Goal: Task Accomplishment & Management: Manage account settings

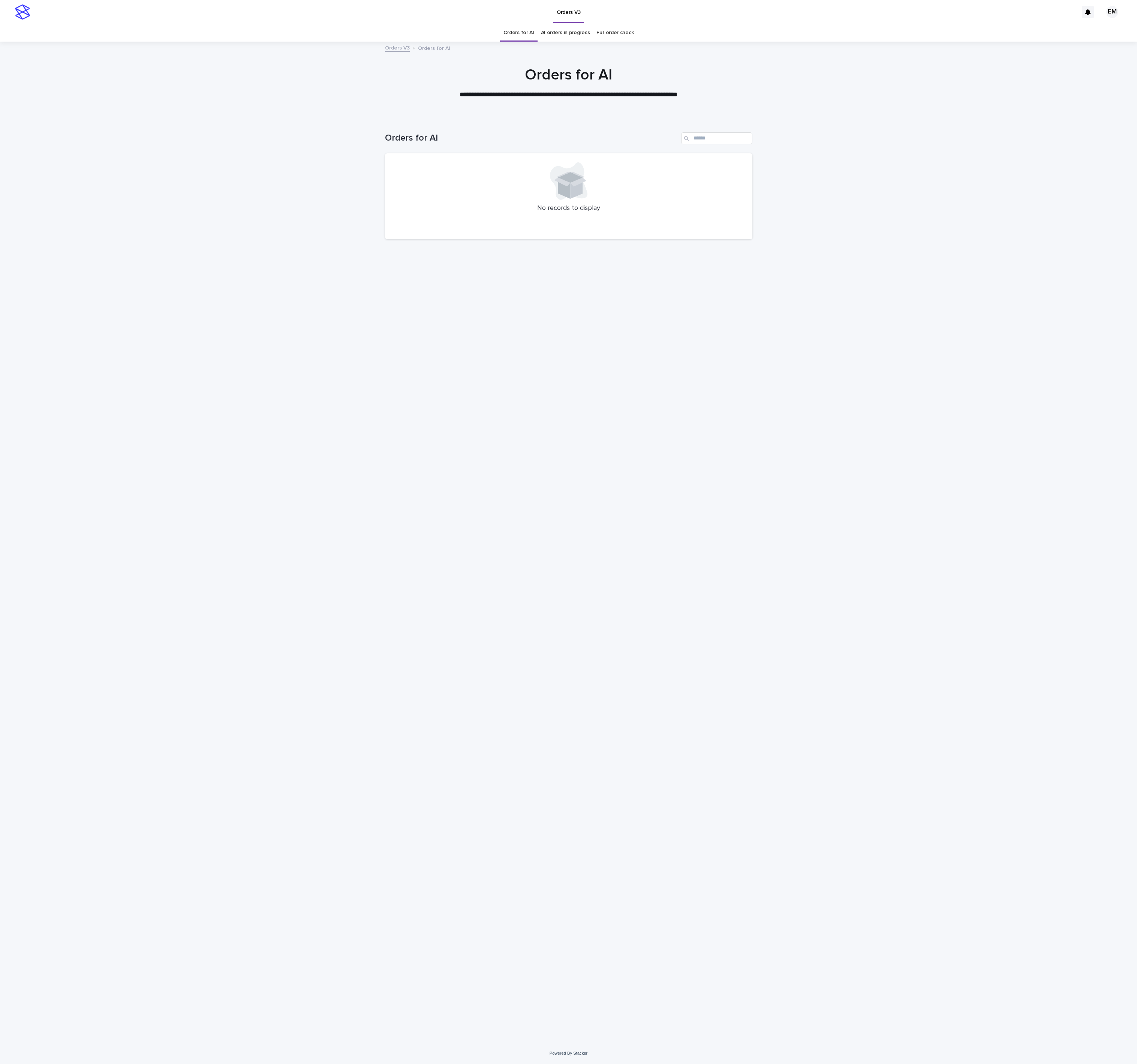
click at [198, 332] on div "Loading... Saving… Loading... Saving… Orders for AI No records to display" at bounding box center [568, 580] width 1137 height 926
click at [475, 336] on div "Loading... Saving… Loading... Saving… Orders for AI No records to display" at bounding box center [568, 570] width 375 height 907
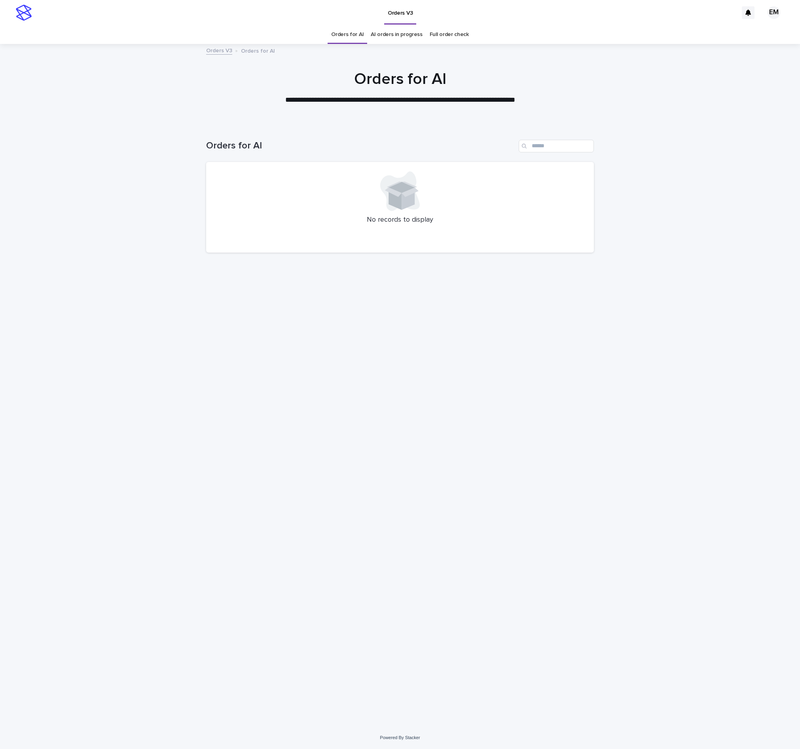
click at [393, 475] on div "Loading... Saving… Loading... Saving… Orders for AI No records to display" at bounding box center [400, 415] width 396 height 583
click at [306, 332] on div "Loading... Saving… Loading... Saving… Orders for AI No records to display" at bounding box center [400, 415] width 396 height 583
drag, startPoint x: 314, startPoint y: 363, endPoint x: 190, endPoint y: 218, distance: 191.5
click at [311, 362] on div "Loading... Saving… Loading... Saving… Orders for AI No records to display" at bounding box center [400, 415] width 396 height 583
click at [523, 271] on div "Loading... Saving… Loading... Saving… Orders for AI No records to display" at bounding box center [400, 415] width 396 height 583
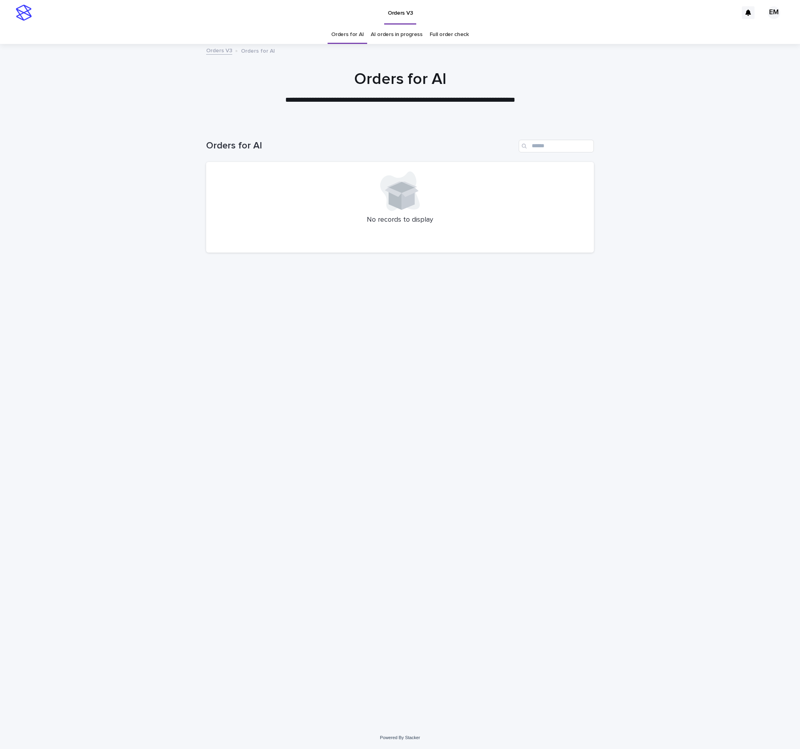
click at [291, 378] on div "Loading... Saving… Loading... Saving… Orders for AI No records to display" at bounding box center [400, 415] width 396 height 583
click at [318, 483] on div "Loading... Saving… Loading... Saving… Orders for AI No records to display" at bounding box center [400, 415] width 396 height 583
click at [442, 445] on div "Loading... Saving… Loading... Saving… Orders for AI No records to display" at bounding box center [400, 415] width 396 height 583
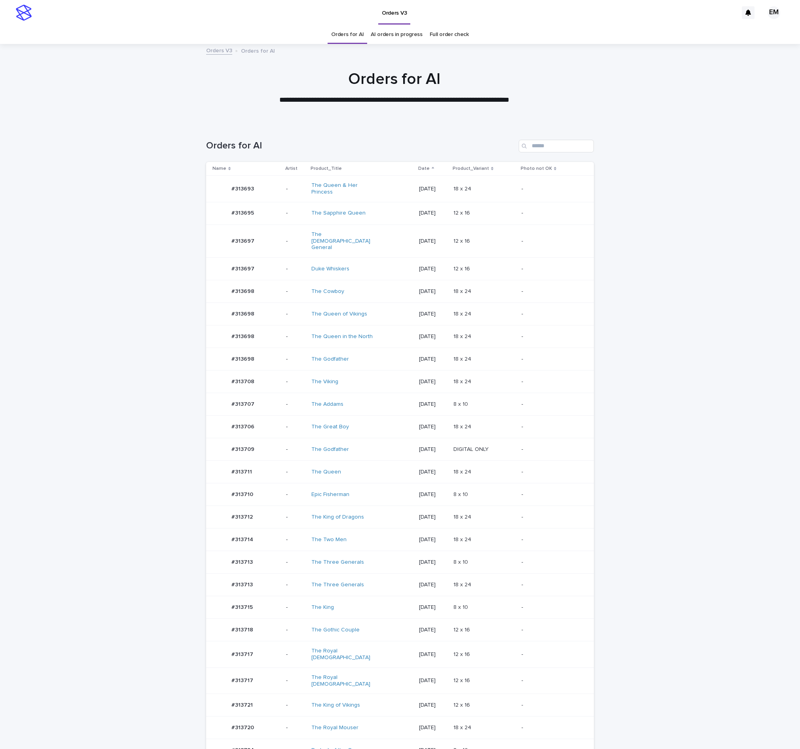
click at [275, 416] on tr "#313706 #313706 - The Great Boy 2025-09-11 18 x 24 18 x 24 -" at bounding box center [400, 427] width 388 height 23
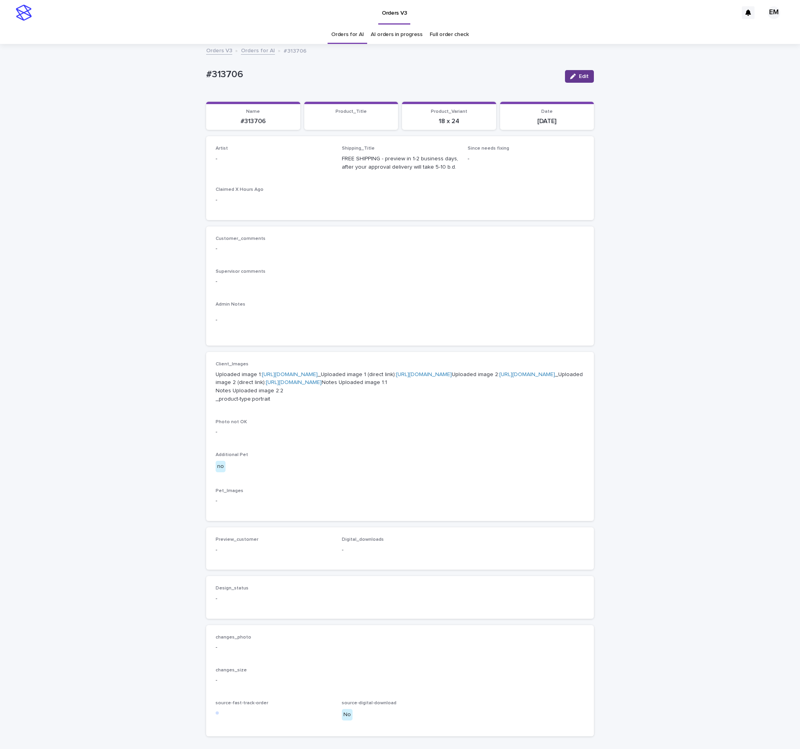
drag, startPoint x: 571, startPoint y: 74, endPoint x: 292, endPoint y: 145, distance: 287.4
click at [570, 74] on div "button" at bounding box center [574, 77] width 9 height 6
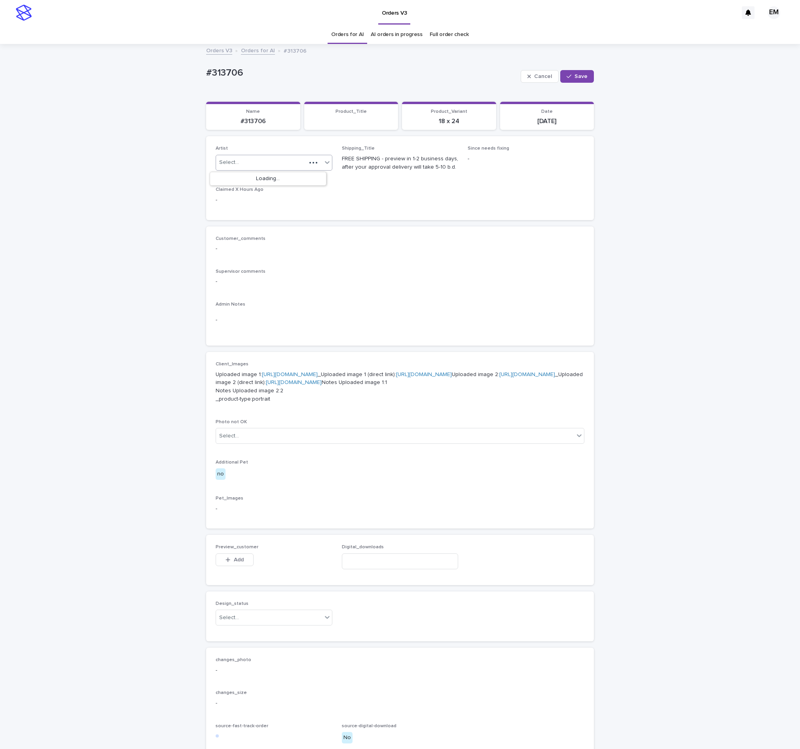
click at [276, 155] on div "Select..." at bounding box center [274, 163] width 117 height 16
paste input "**********"
type input "**********"
click at [264, 179] on div "EmersonHernandez" at bounding box center [268, 179] width 116 height 14
click at [568, 83] on div "Cancel Save" at bounding box center [557, 77] width 73 height 32
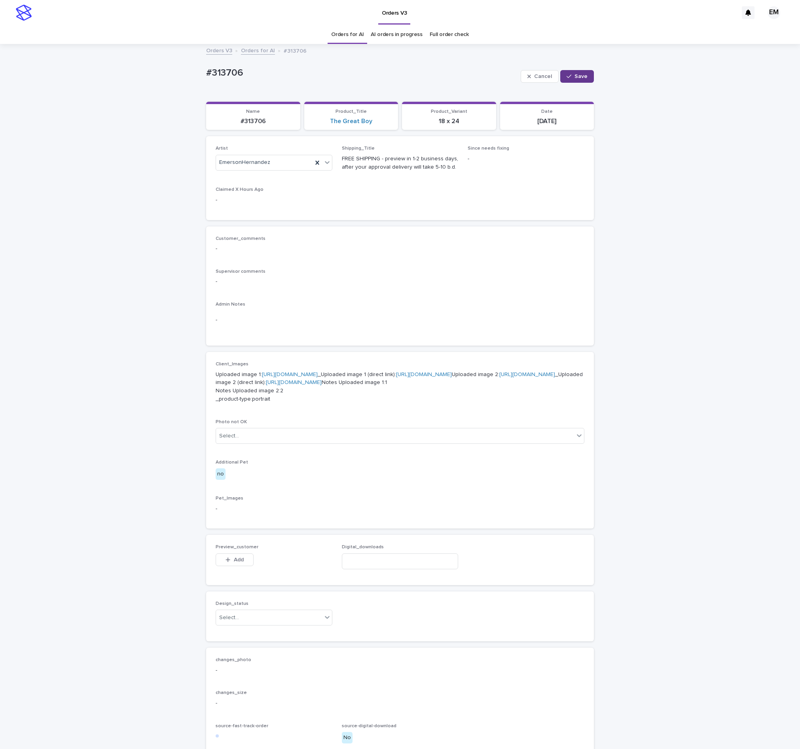
click at [568, 78] on div "button" at bounding box center [571, 77] width 8 height 6
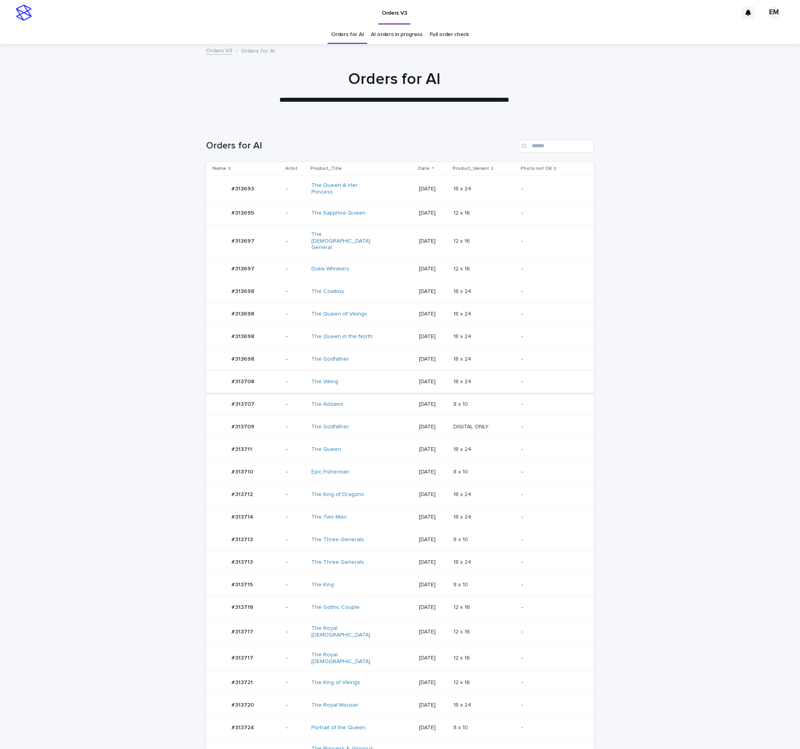
scroll to position [26, 0]
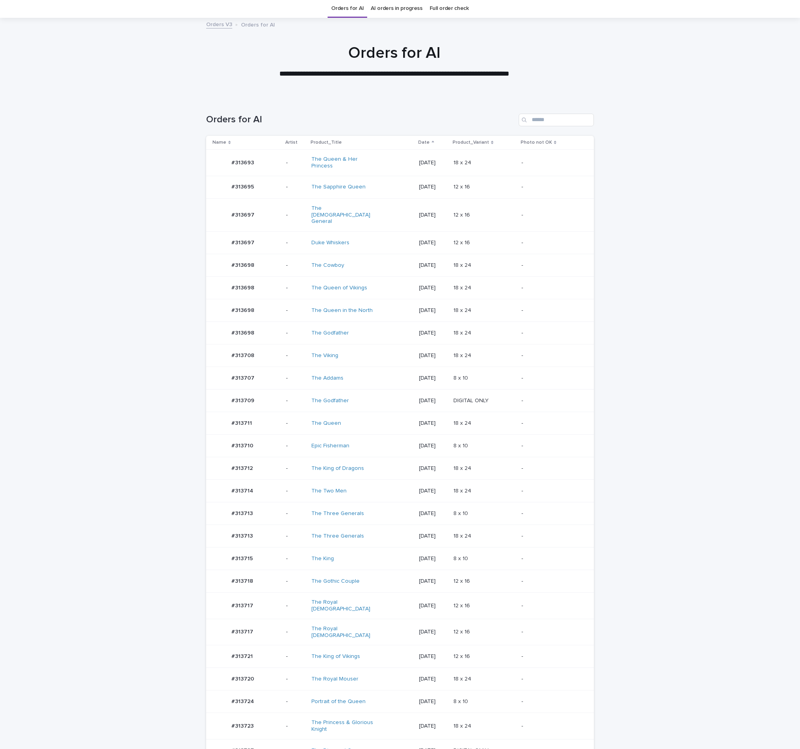
click at [261, 348] on div "#313708 #313708" at bounding box center [246, 355] width 67 height 16
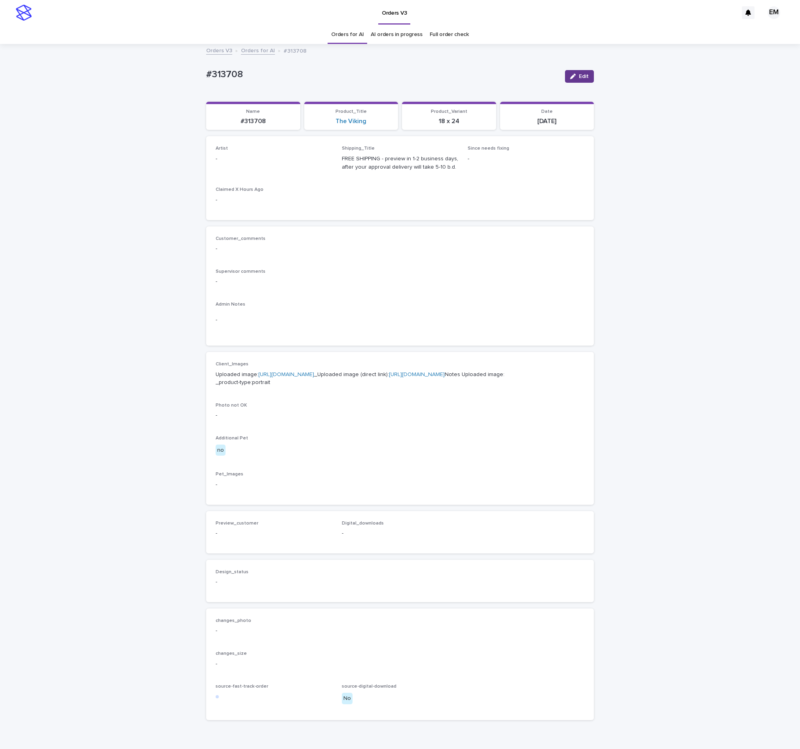
click at [570, 74] on icon "button" at bounding box center [573, 77] width 6 height 6
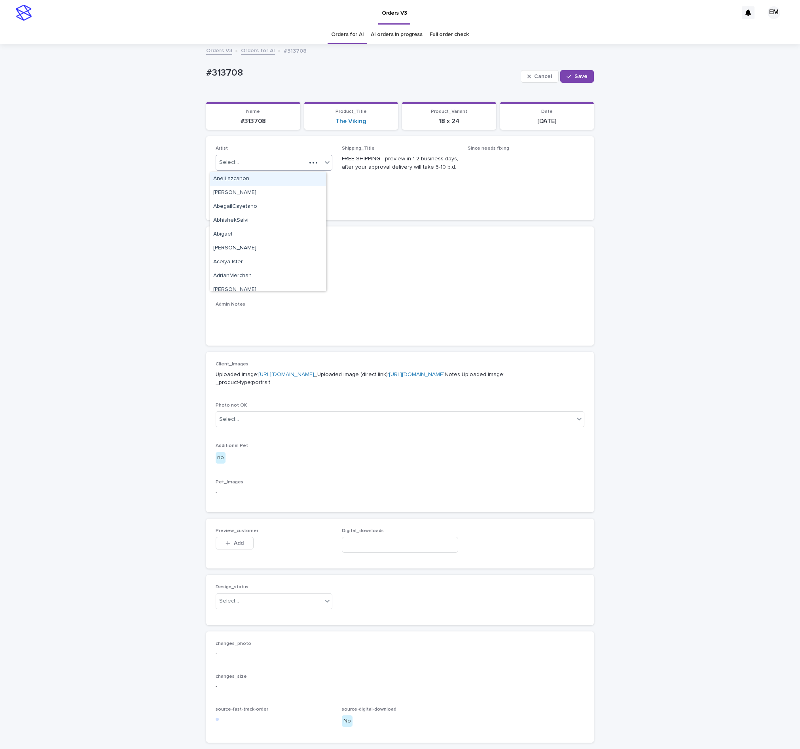
click at [291, 158] on div "Select..." at bounding box center [261, 162] width 90 height 13
paste input "**********"
type input "**********"
click at [271, 177] on div "EmersonHernandez" at bounding box center [268, 179] width 116 height 14
drag, startPoint x: 582, startPoint y: 73, endPoint x: 513, endPoint y: 55, distance: 71.2
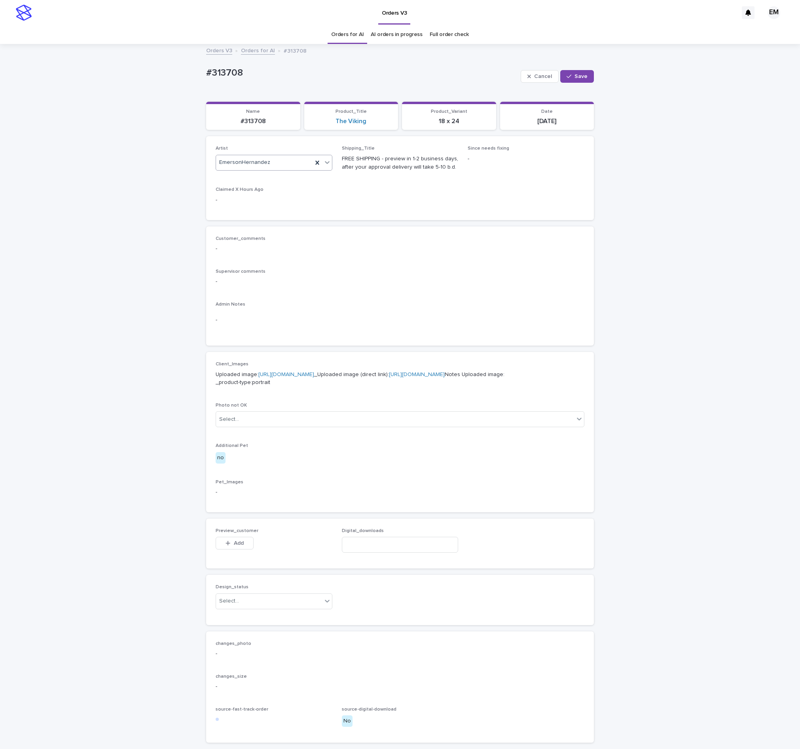
click at [580, 76] on button "Save" at bounding box center [577, 76] width 34 height 13
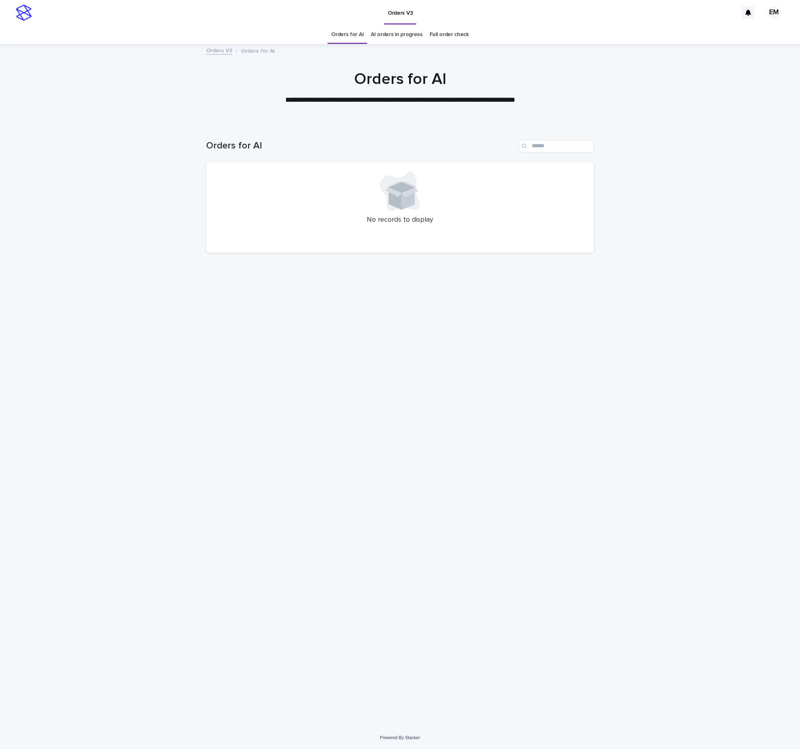
click at [288, 197] on div at bounding box center [400, 191] width 369 height 40
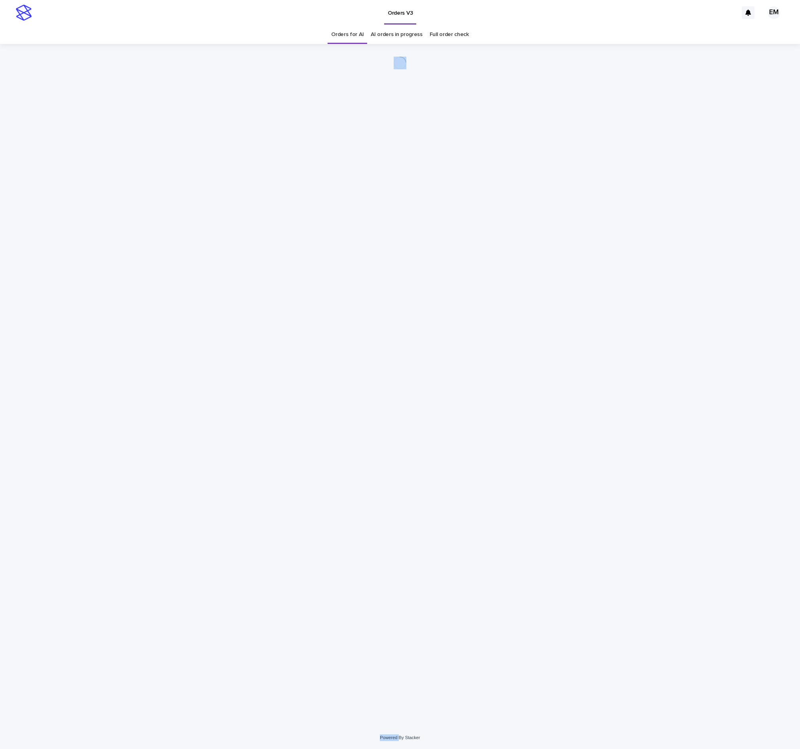
click at [264, 553] on div "Loading... Saving… Loading... Saving…" at bounding box center [400, 375] width 396 height 663
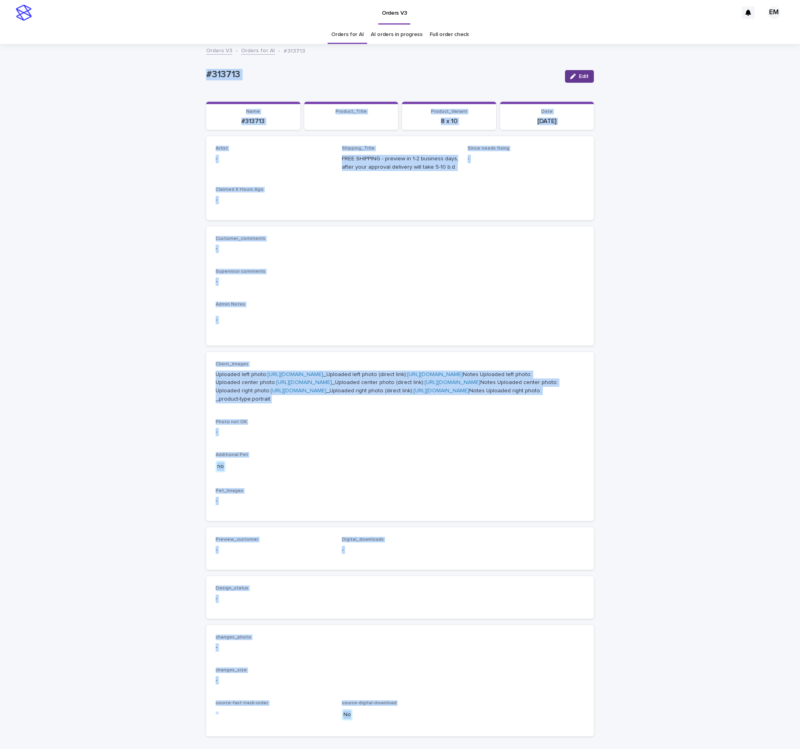
drag, startPoint x: 562, startPoint y: 82, endPoint x: 287, endPoint y: 146, distance: 282.8
click at [565, 82] on button "Edit" at bounding box center [579, 76] width 29 height 13
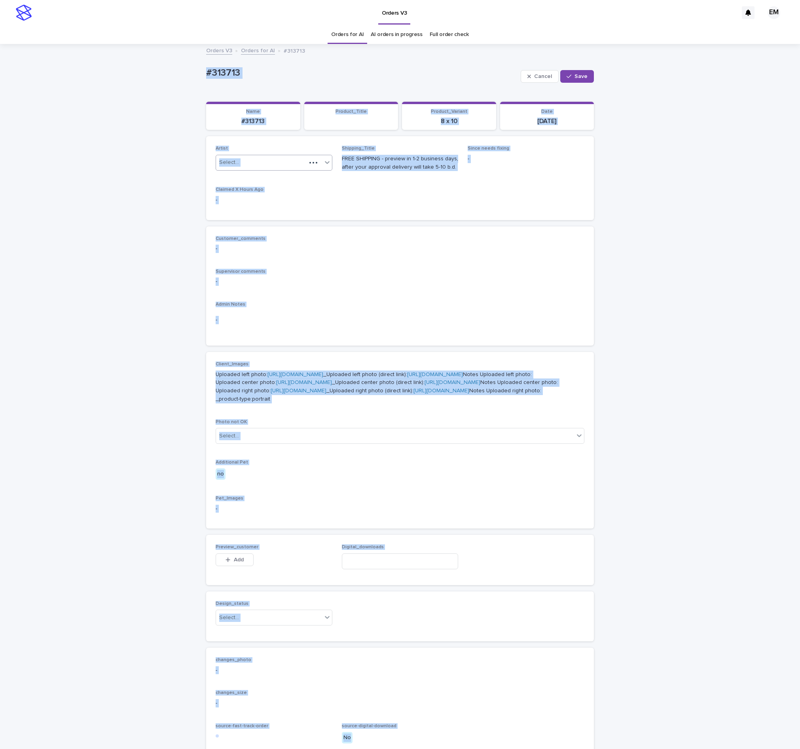
click at [275, 153] on div "Artist Select..." at bounding box center [274, 161] width 117 height 31
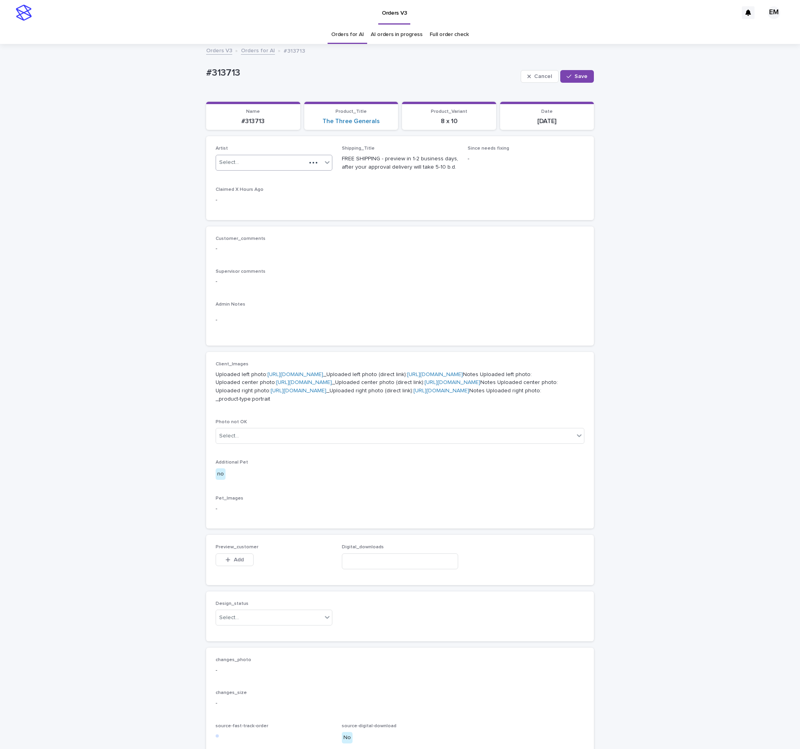
click at [276, 155] on div "Select..." at bounding box center [274, 163] width 117 height 16
paste input "**********"
type input "**********"
click at [266, 179] on div "EmersonHernandez" at bounding box center [268, 179] width 116 height 14
drag, startPoint x: 583, startPoint y: 82, endPoint x: 577, endPoint y: 83, distance: 6.5
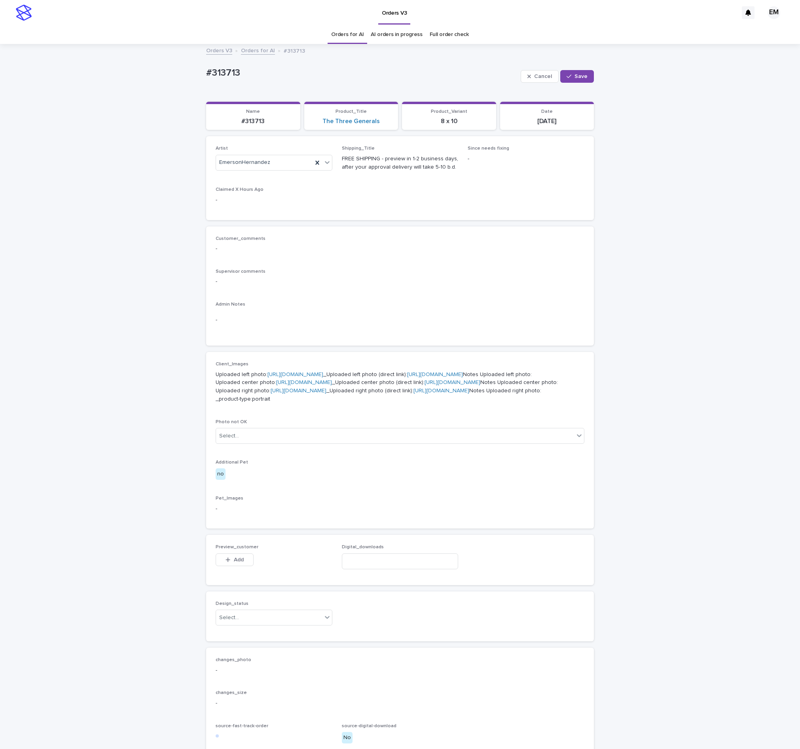
click at [581, 82] on button "Save" at bounding box center [577, 76] width 34 height 13
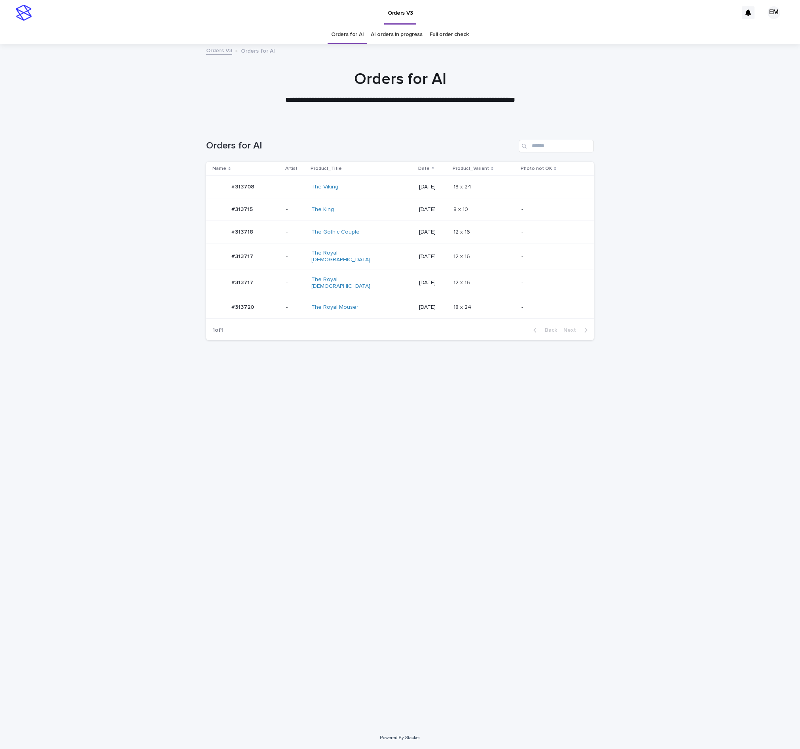
click at [274, 222] on td "#313718 #313718" at bounding box center [244, 232] width 77 height 23
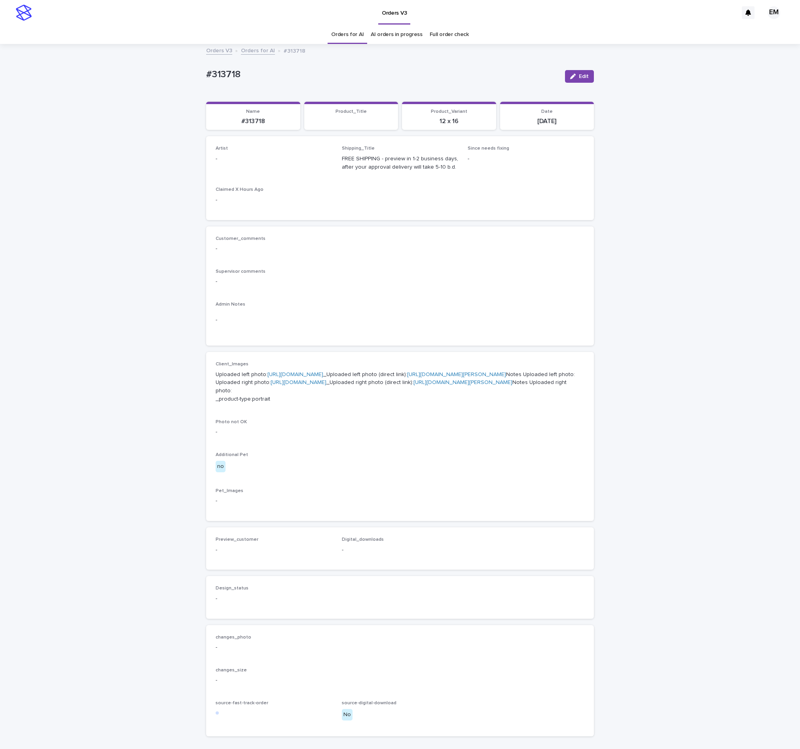
click at [581, 72] on button "Edit" at bounding box center [579, 76] width 29 height 13
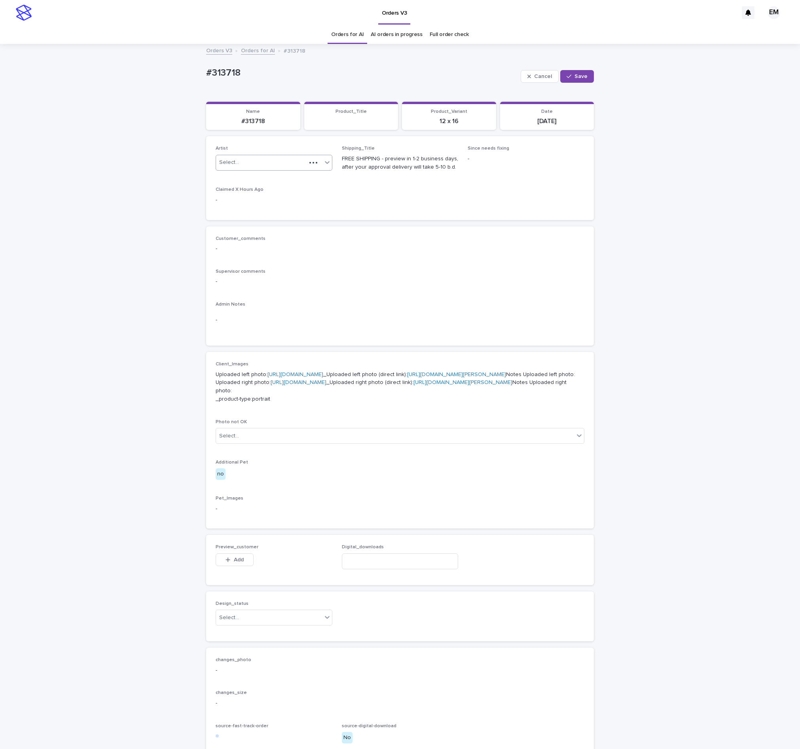
click at [230, 161] on div "Select..." at bounding box center [229, 162] width 20 height 8
paste input "**********"
type input "**********"
click at [254, 182] on div "EmersonHernandez" at bounding box center [268, 179] width 116 height 14
drag, startPoint x: 575, startPoint y: 75, endPoint x: 492, endPoint y: 31, distance: 94.2
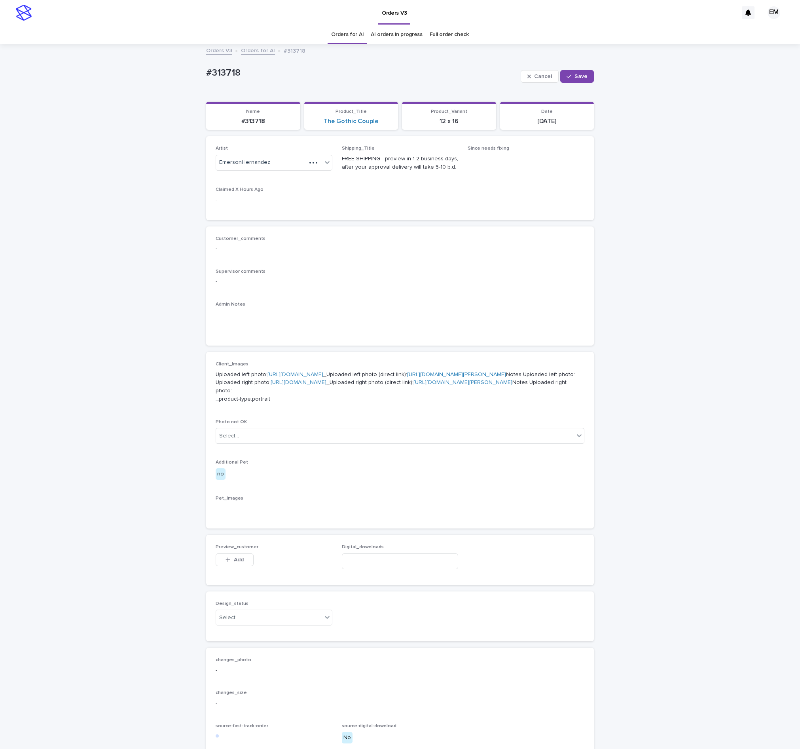
click at [575, 75] on span "Save" at bounding box center [581, 77] width 13 height 6
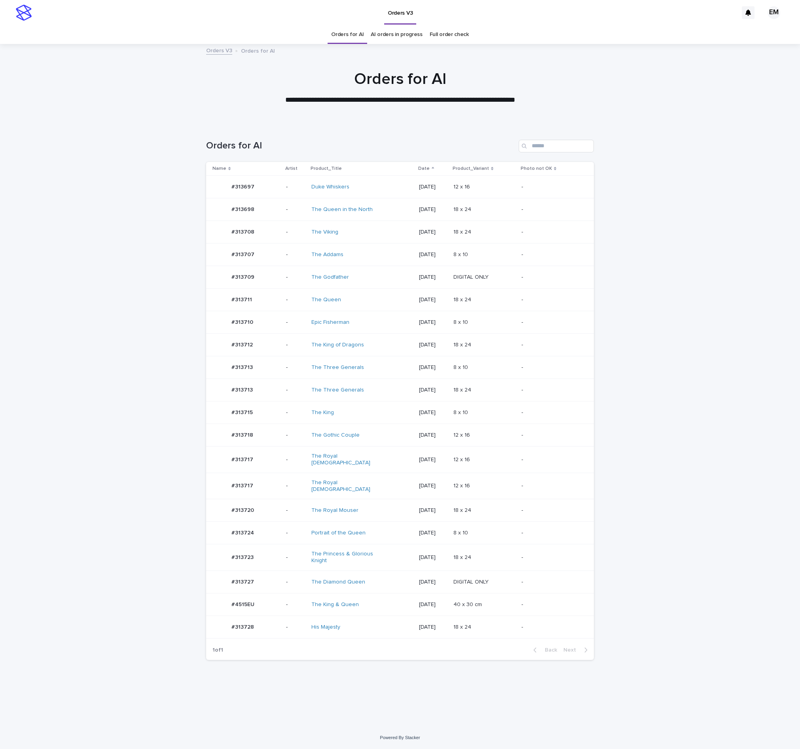
click at [275, 304] on div "#313711 #313711" at bounding box center [246, 300] width 67 height 16
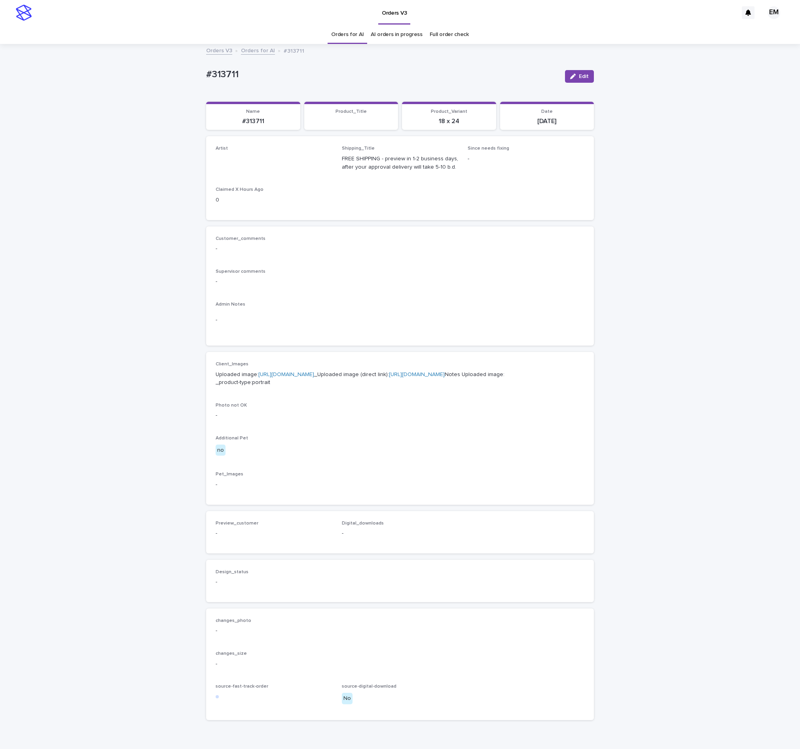
drag, startPoint x: 579, startPoint y: 75, endPoint x: 350, endPoint y: 150, distance: 241.5
click at [579, 76] on span "Edit" at bounding box center [584, 77] width 10 height 6
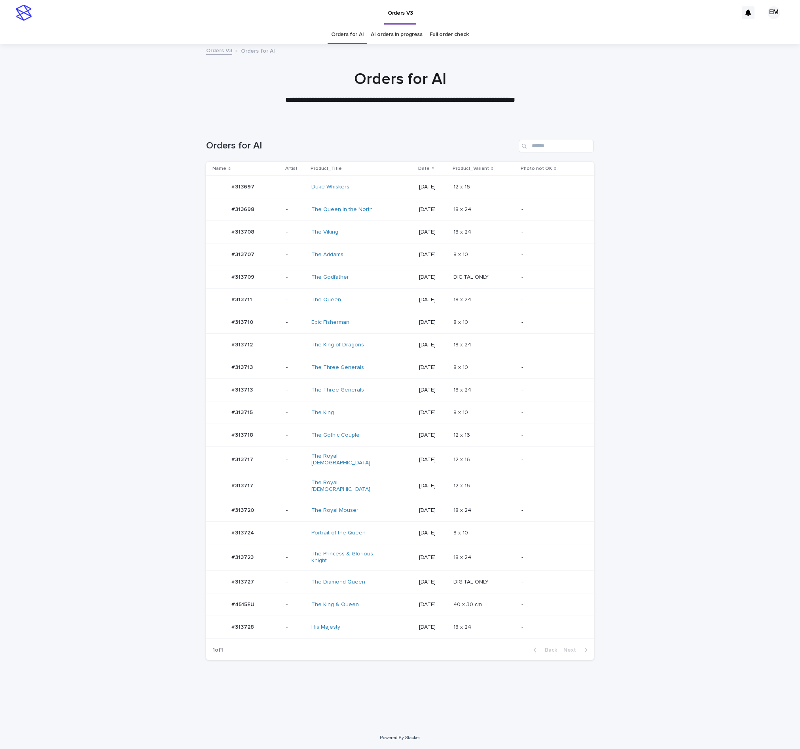
click at [262, 216] on div "#313698 #313698" at bounding box center [246, 209] width 67 height 16
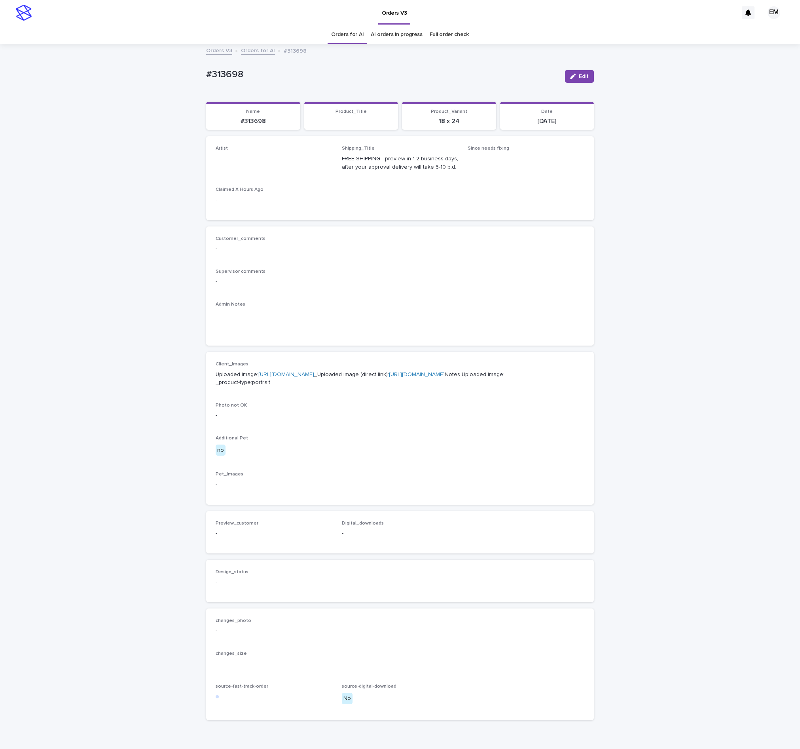
drag, startPoint x: 574, startPoint y: 71, endPoint x: 338, endPoint y: 145, distance: 247.1
click at [566, 74] on button "Edit" at bounding box center [579, 76] width 29 height 13
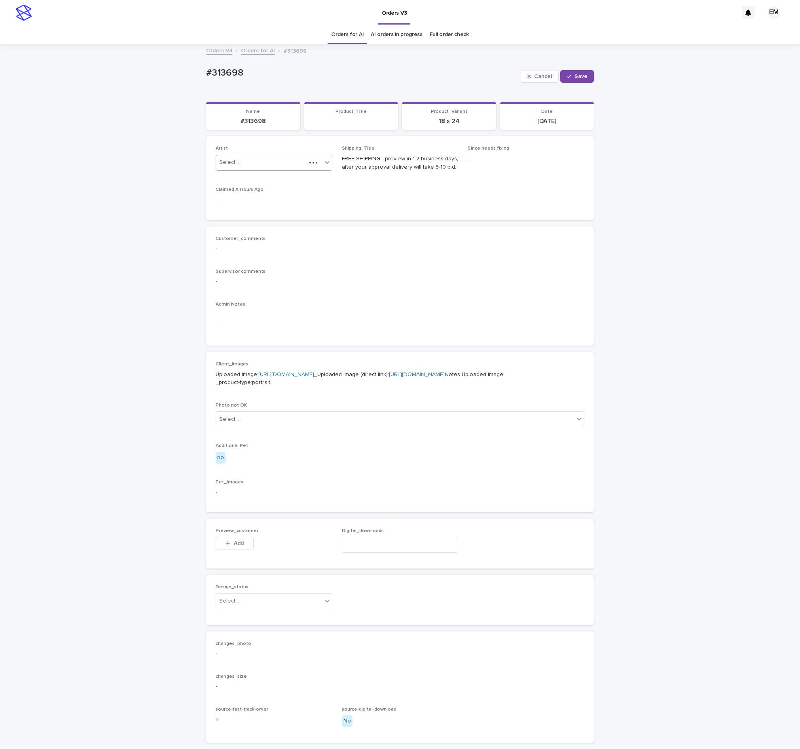
click at [276, 165] on div "Select..." at bounding box center [261, 162] width 90 height 13
paste input "**********"
type input "**********"
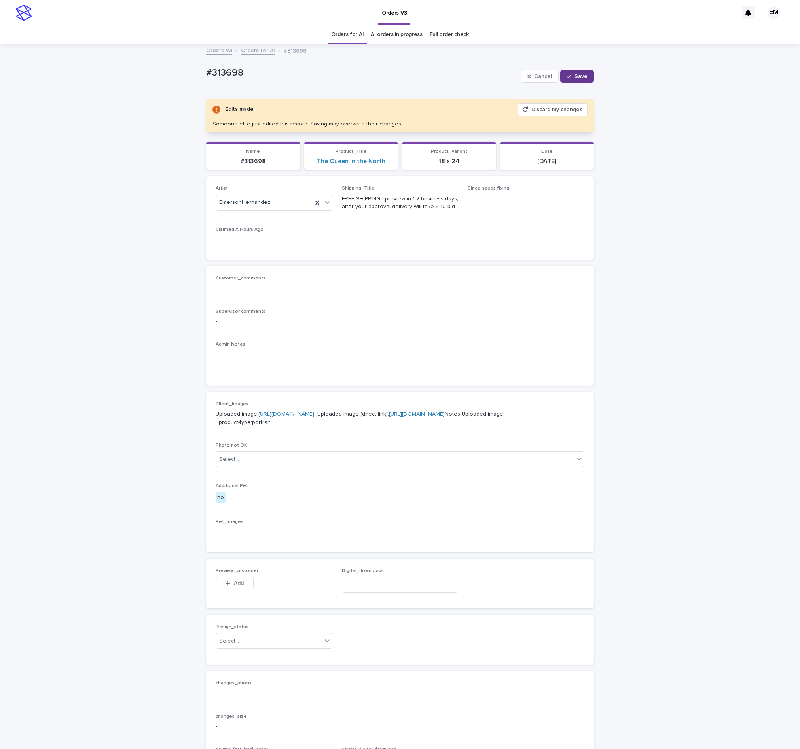
drag, startPoint x: 584, startPoint y: 77, endPoint x: 574, endPoint y: 81, distance: 11.0
click at [579, 78] on button "Save" at bounding box center [577, 76] width 34 height 13
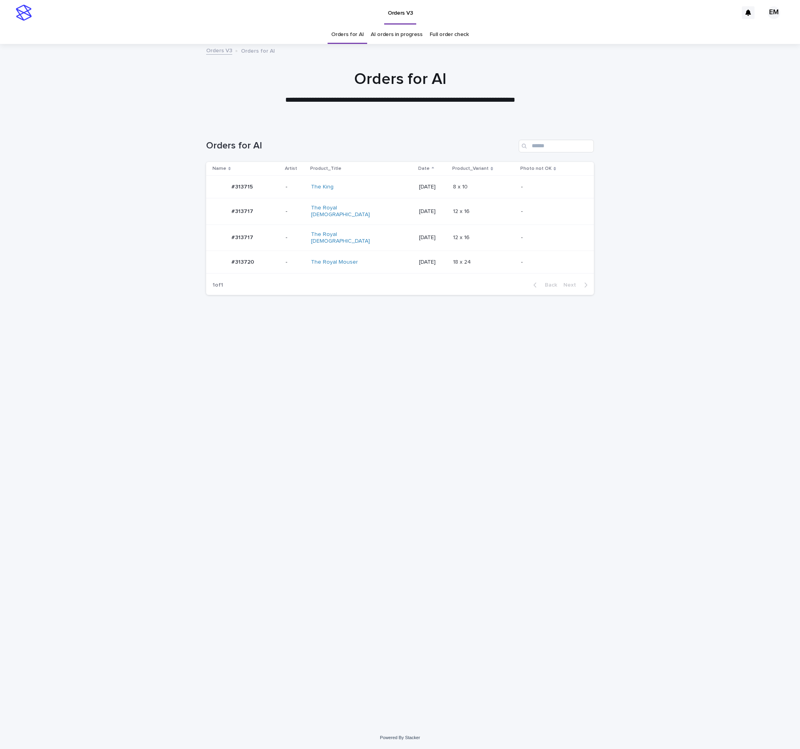
click at [283, 237] on td "#313717 #313717" at bounding box center [244, 237] width 76 height 27
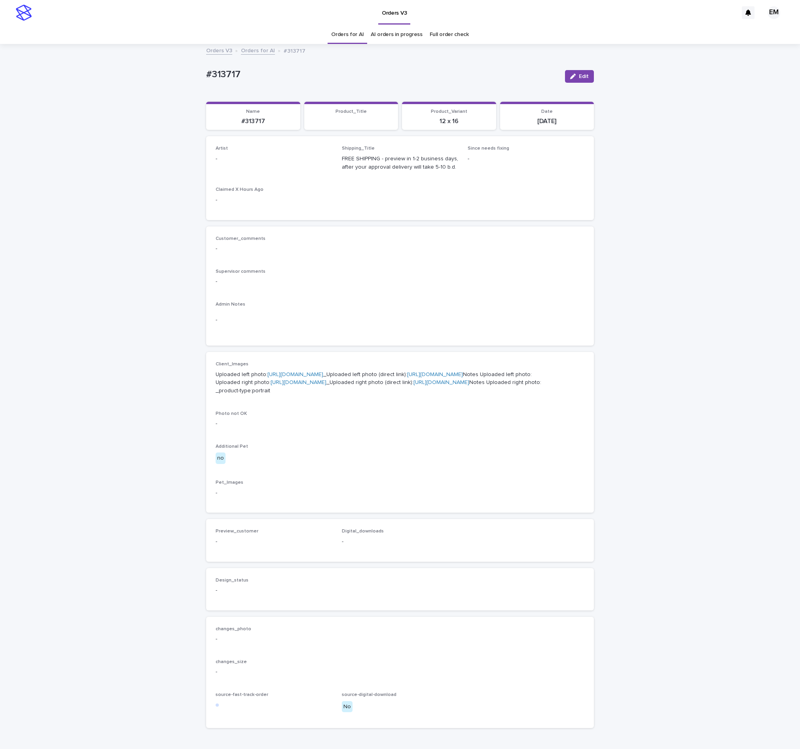
drag, startPoint x: 579, startPoint y: 74, endPoint x: 336, endPoint y: 131, distance: 249.4
click at [568, 75] on button "Edit" at bounding box center [579, 76] width 29 height 13
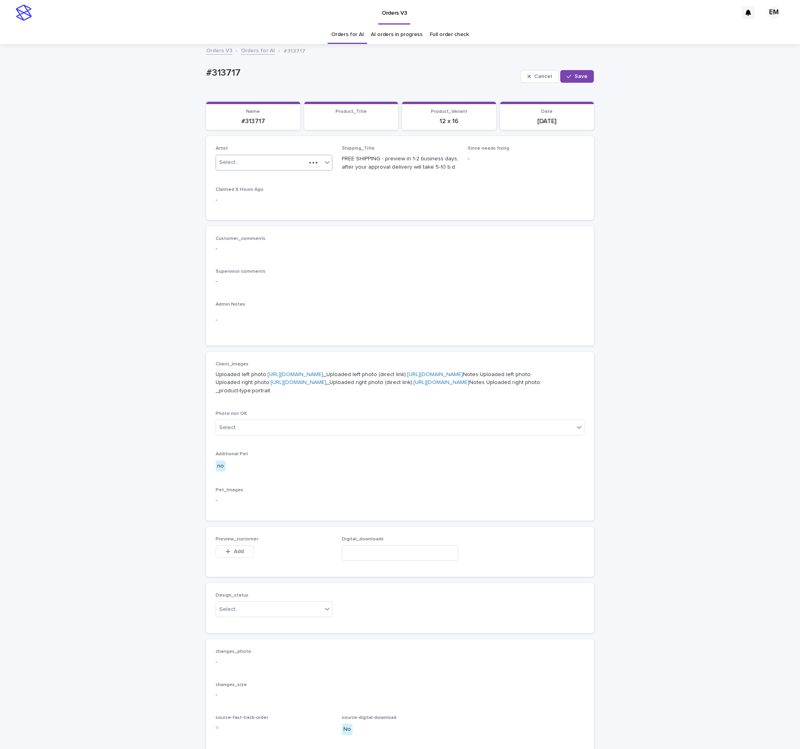
click at [313, 153] on div "Artist Select..." at bounding box center [274, 161] width 117 height 31
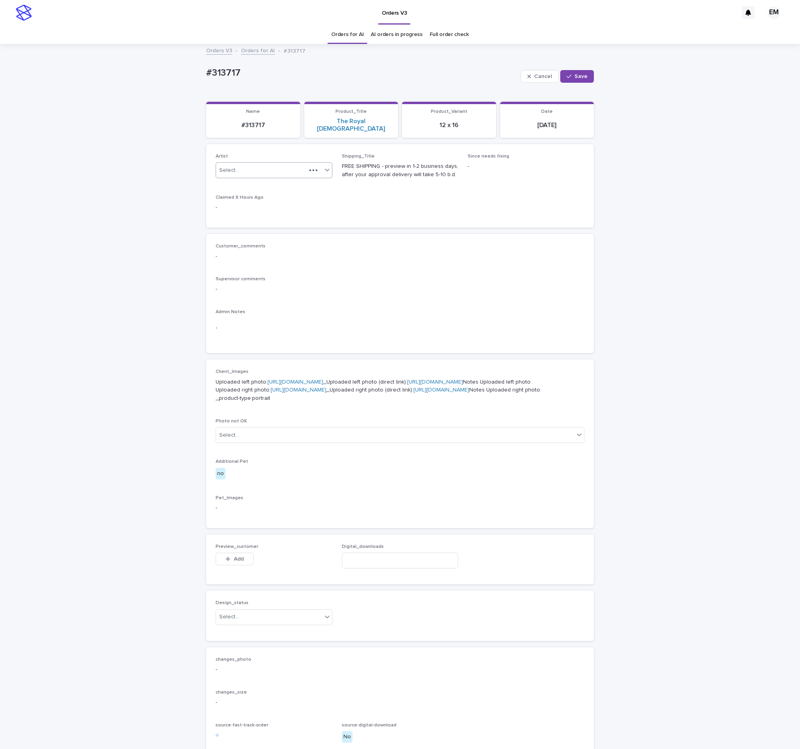
drag, startPoint x: 304, startPoint y: 161, endPoint x: 298, endPoint y: 169, distance: 10.3
click at [304, 164] on div "Select..." at bounding box center [261, 170] width 90 height 13
paste input "**********"
type input "**********"
click at [576, 83] on div "Cancel Save" at bounding box center [557, 77] width 73 height 32
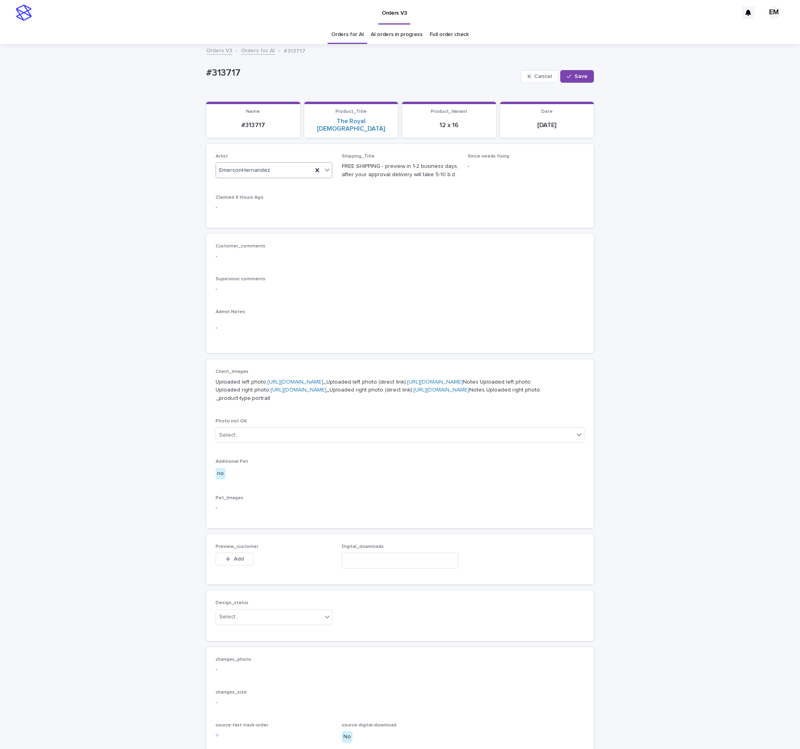
click at [575, 84] on div "Cancel Save" at bounding box center [557, 77] width 73 height 32
drag, startPoint x: 573, startPoint y: 85, endPoint x: 571, endPoint y: 77, distance: 8.1
click at [573, 83] on div "Cancel Save" at bounding box center [557, 77] width 73 height 32
click at [575, 78] on span "Save" at bounding box center [581, 77] width 13 height 6
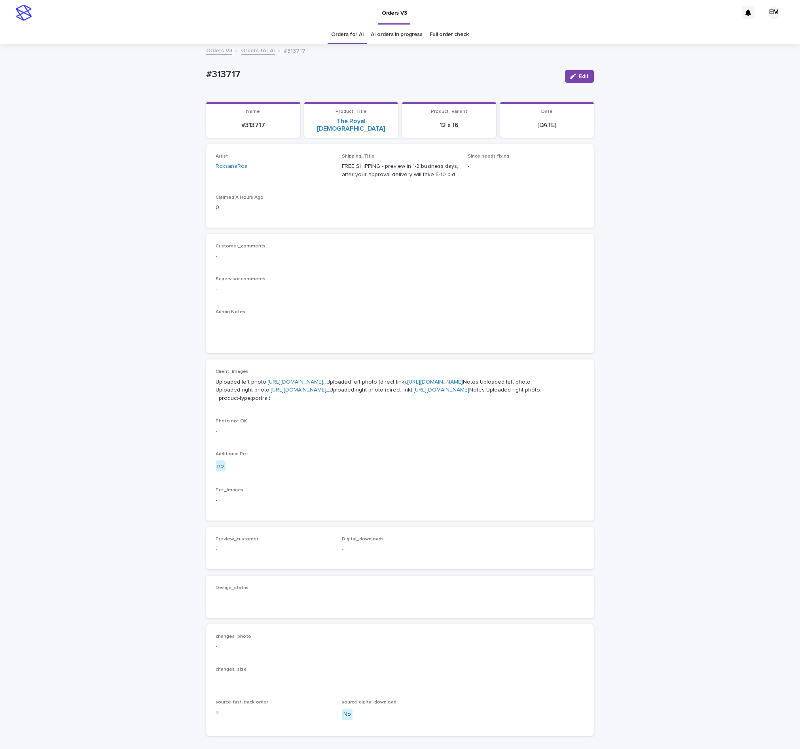
drag, startPoint x: 225, startPoint y: 77, endPoint x: 472, endPoint y: 11, distance: 255.5
click at [225, 77] on p "#313717" at bounding box center [382, 74] width 353 height 11
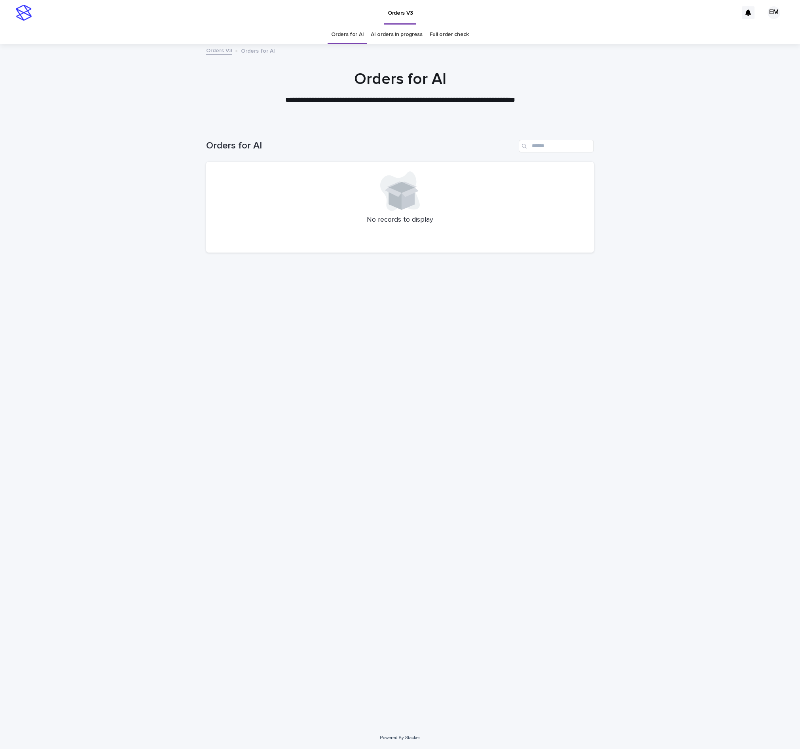
click at [273, 397] on div "Loading... Saving… Loading... Saving… Orders for AI No records to display" at bounding box center [400, 415] width 396 height 583
